Goal: Task Accomplishment & Management: Use online tool/utility

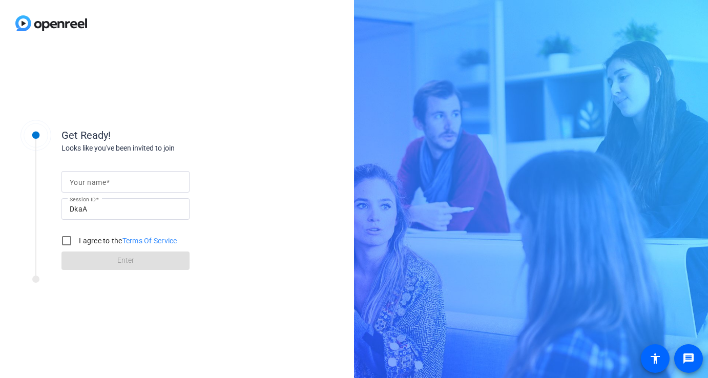
click at [138, 174] on div at bounding box center [126, 182] width 112 height 22
click at [134, 189] on div at bounding box center [126, 182] width 112 height 22
type input "[PERSON_NAME]"
click at [66, 245] on input "I agree to the Terms Of Service" at bounding box center [66, 241] width 20 height 20
checkbox input "true"
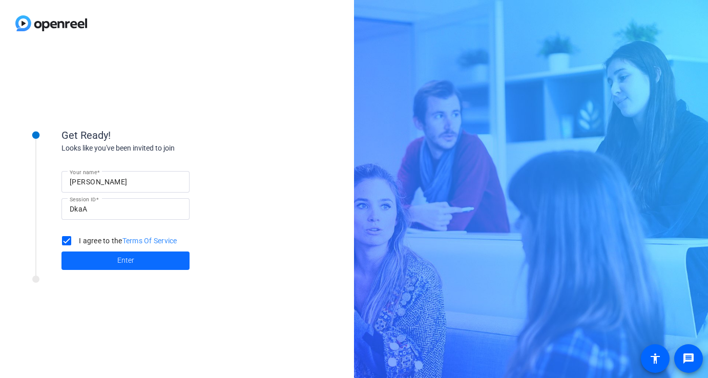
click at [89, 257] on span at bounding box center [125, 261] width 128 height 25
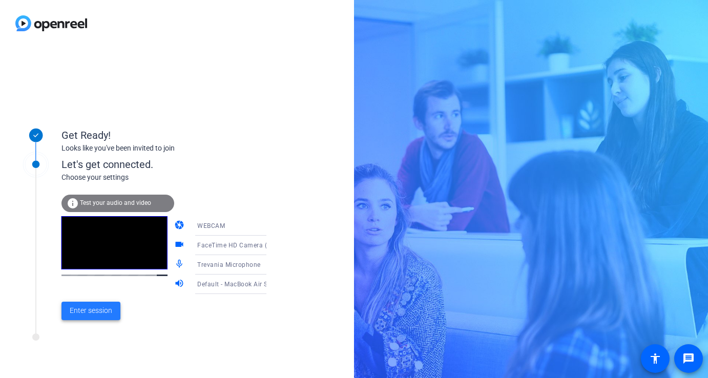
click at [88, 313] on span "Enter session" at bounding box center [91, 310] width 43 height 11
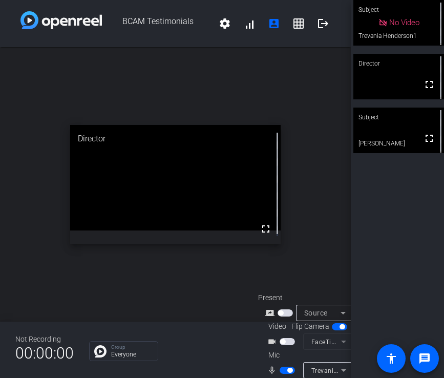
click at [285, 338] on span "button" at bounding box center [287, 341] width 15 height 7
click at [280, 338] on span "button" at bounding box center [287, 341] width 15 height 7
click at [291, 338] on span "button" at bounding box center [287, 341] width 15 height 7
click at [287, 368] on span "button" at bounding box center [289, 370] width 5 height 5
click at [280, 338] on span "button" at bounding box center [287, 341] width 15 height 7
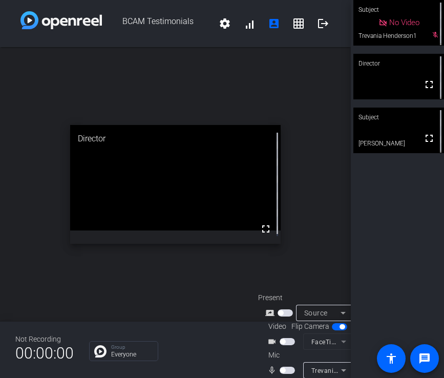
click at [286, 367] on span "button" at bounding box center [287, 370] width 15 height 7
click at [280, 367] on span "button" at bounding box center [287, 370] width 15 height 7
click at [288, 367] on span "button" at bounding box center [287, 370] width 15 height 7
click at [281, 367] on span "button" at bounding box center [287, 370] width 15 height 7
click at [280, 368] on span "button" at bounding box center [282, 370] width 5 height 5
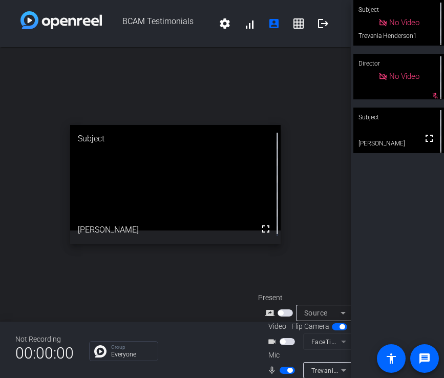
click at [276, 364] on mat-icon "mic_none" at bounding box center [274, 370] width 12 height 12
click at [280, 367] on span "button" at bounding box center [287, 370] width 15 height 7
click at [285, 367] on span "button" at bounding box center [287, 370] width 15 height 7
click at [284, 368] on span "button" at bounding box center [287, 370] width 15 height 7
click at [293, 367] on span "button" at bounding box center [287, 370] width 15 height 7
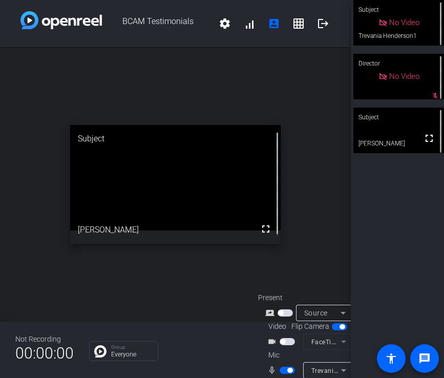
click at [284, 367] on span "button" at bounding box center [287, 370] width 15 height 7
click at [284, 368] on span "button" at bounding box center [282, 370] width 5 height 5
click at [287, 368] on span "button" at bounding box center [289, 370] width 5 height 5
click at [286, 367] on span "button" at bounding box center [287, 370] width 15 height 7
click at [280, 367] on span "button" at bounding box center [287, 370] width 15 height 7
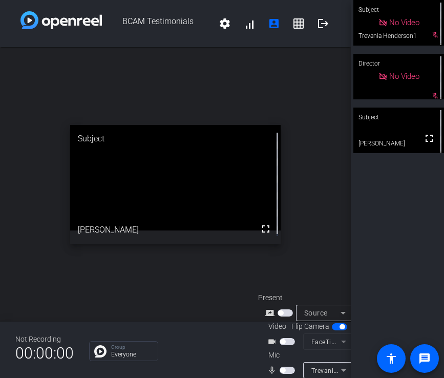
click at [289, 367] on span "button" at bounding box center [287, 370] width 15 height 7
click at [283, 367] on span "button" at bounding box center [287, 370] width 15 height 7
click at [284, 368] on span "button" at bounding box center [282, 370] width 5 height 5
click at [280, 367] on span "button" at bounding box center [287, 370] width 15 height 7
click at [281, 368] on span "button" at bounding box center [282, 370] width 5 height 5
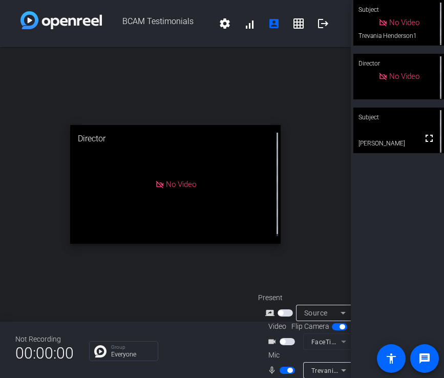
click at [284, 367] on span "button" at bounding box center [287, 370] width 15 height 7
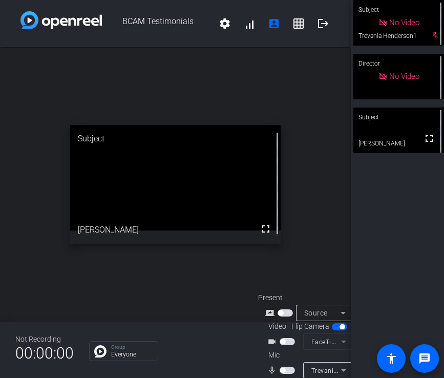
click at [285, 367] on span "button" at bounding box center [287, 370] width 15 height 7
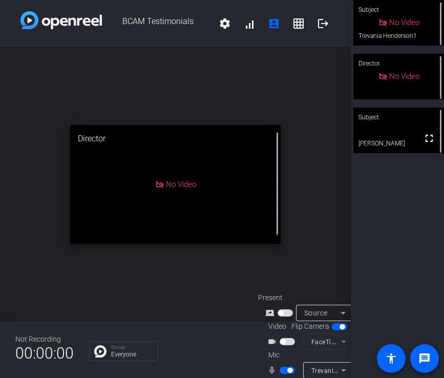
click at [280, 339] on span "button" at bounding box center [282, 341] width 5 height 5
